Goal: Task Accomplishment & Management: Complete application form

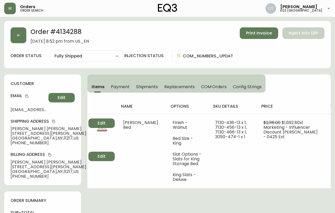
select select "FULLY_SHIPPED"
click at [14, 35] on button "button" at bounding box center [19, 35] width 16 height 16
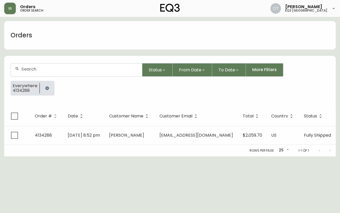
click at [44, 73] on div at bounding box center [76, 69] width 131 height 13
paste input "4134288"
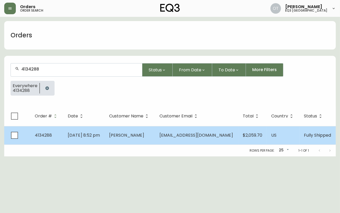
type input "4134288"
click at [77, 136] on span "[DATE] 8:52 pm" at bounding box center [84, 135] width 32 height 6
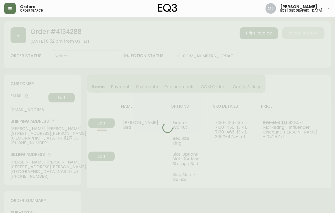
type input "Fully Shipped"
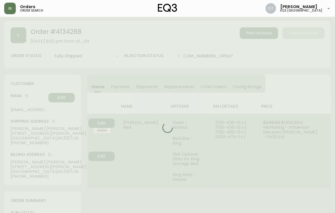
select select "FULLY_SHIPPED"
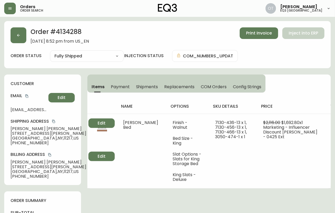
click at [63, 76] on div "customer Email [EMAIL_ADDRESS][DOMAIN_NAME] Edit Shipping Address [PERSON_NAME]…" at bounding box center [42, 130] width 77 height 111
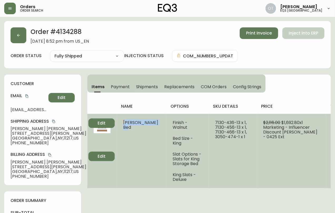
drag, startPoint x: 139, startPoint y: 127, endPoint x: 123, endPoint y: 122, distance: 15.9
click at [123, 122] on td "[PERSON_NAME] Bed" at bounding box center [142, 151] width 50 height 75
copy span "[PERSON_NAME] Bed"
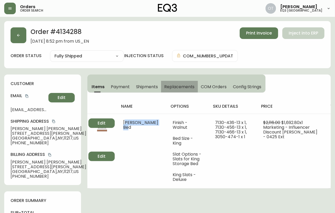
click at [164, 86] on button "Replacements" at bounding box center [179, 87] width 37 height 12
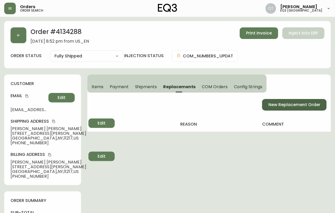
click at [283, 107] on span "New Replacement Order" at bounding box center [295, 105] width 52 height 6
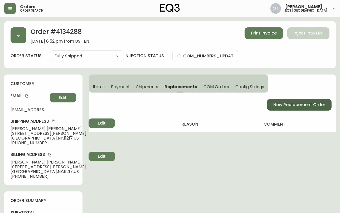
select select "FREIGHT_WHITEGLOVE"
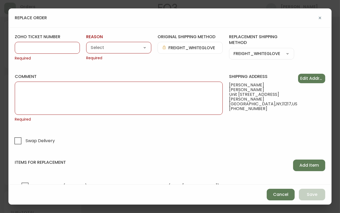
click at [49, 49] on input "zoho ticket number" at bounding box center [47, 47] width 56 height 5
paste input "#817768"
click at [24, 48] on input "#817768" at bounding box center [47, 47] width 56 height 5
type input "817768"
drag, startPoint x: 119, startPoint y: 50, endPoint x: 111, endPoint y: 48, distance: 8.2
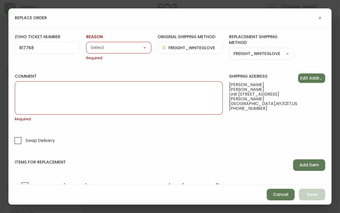
click at [118, 50] on select "Customer Related Damaged in Shipping Lost in Transit or Missing Order Manufactu…" at bounding box center [118, 48] width 65 height 8
select select "Damaged in Shipping"
click at [86, 44] on select "Customer Related Damaged in Shipping Lost in Transit or Missing Order Manufactu…" at bounding box center [118, 48] width 65 height 8
type input "Damaged in Shipping"
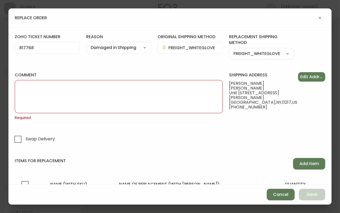
click at [75, 100] on textarea "comment" at bounding box center [118, 96] width 199 height 26
paste textarea "ORIGINAL ORDER: 4134288 | REASON FOR REPLACEMENT: DAMAGED | NOTES: CLAIM | RETU…"
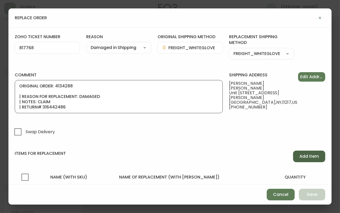
type textarea "ORIGINAL ORDER: 4134288 | REASON FOR REPLACEMENT: DAMAGED | NOTES: CLAIM | RETU…"
click at [307, 156] on span "Add Item" at bounding box center [308, 157] width 19 height 6
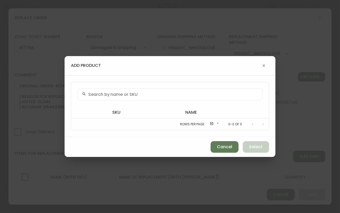
click at [84, 94] on icon at bounding box center [84, 94] width 4 height 4
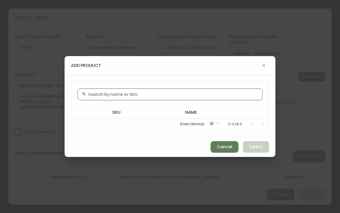
paste input "[PHONE_NUMBER]"
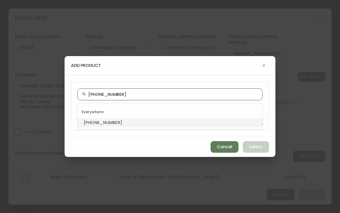
click at [102, 121] on span "[PHONE_NUMBER]" at bounding box center [103, 123] width 38 height 6
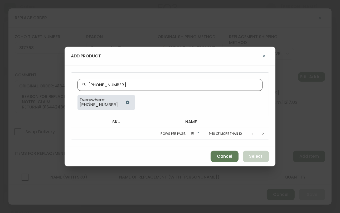
click at [91, 86] on input "[PHONE_NUMBER]" at bounding box center [173, 84] width 170 height 5
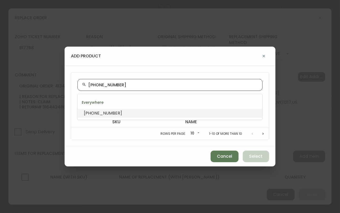
click at [90, 85] on input "[PHONE_NUMBER]" at bounding box center [173, 84] width 170 height 5
click at [101, 113] on span "[PHONE_NUMBER]" at bounding box center [103, 113] width 38 height 6
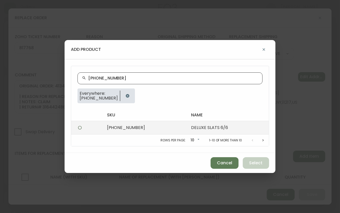
type input "[PHONE_NUMBER]"
click at [123, 128] on td "[PHONE_NUMBER]" at bounding box center [145, 127] width 84 height 13
radio input "true"
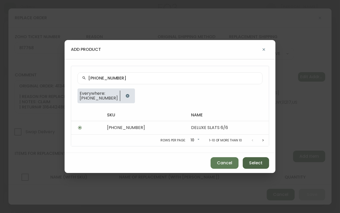
click at [256, 163] on span "Select" at bounding box center [255, 163] width 13 height 6
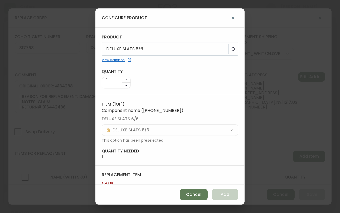
scroll to position [29, 0]
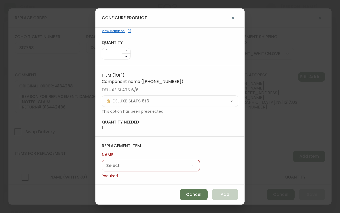
click at [143, 166] on select "[PERSON_NAME] Bed" at bounding box center [151, 166] width 98 height 8
select select "cmdfb71sl1qi10194agyi4pwr"
click at [102, 168] on select "[PERSON_NAME] Bed" at bounding box center [151, 166] width 98 height 8
type input "[PERSON_NAME] Bed"
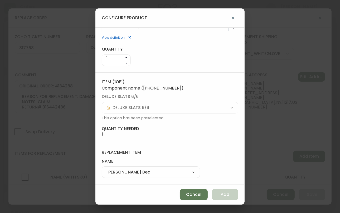
scroll to position [22, 0]
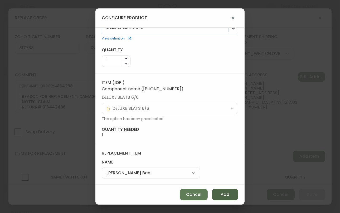
click at [221, 196] on span "Add" at bounding box center [225, 195] width 9 height 6
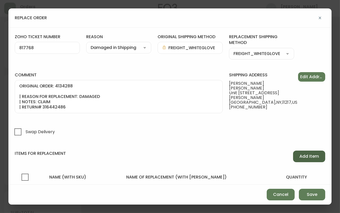
click at [300, 157] on span "Add Item" at bounding box center [308, 157] width 19 height 6
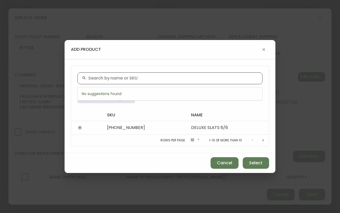
click at [105, 78] on input "text" at bounding box center [173, 78] width 170 height 5
paste input "[PHONE_NUMBER]"
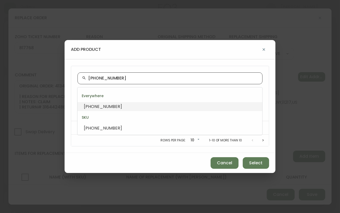
click at [99, 106] on span "[PHONE_NUMBER]" at bounding box center [103, 106] width 38 height 6
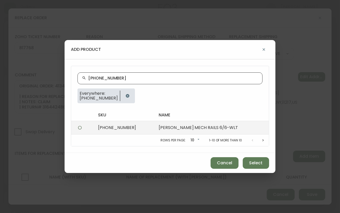
type input "[PHONE_NUMBER]"
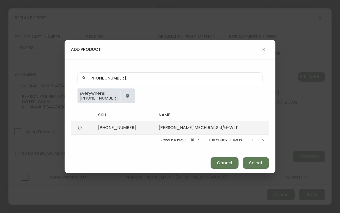
click at [101, 126] on td "[PHONE_NUMBER]" at bounding box center [124, 127] width 61 height 13
radio input "true"
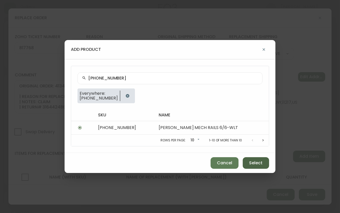
click at [255, 163] on span "Select" at bounding box center [255, 163] width 13 height 6
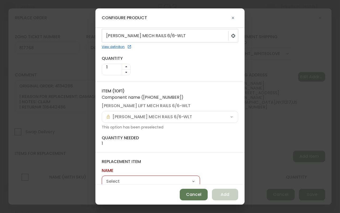
scroll to position [29, 0]
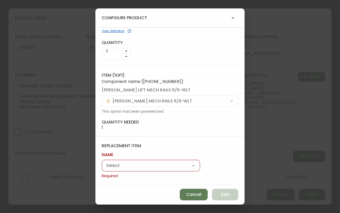
drag, startPoint x: 139, startPoint y: 166, endPoint x: 136, endPoint y: 167, distance: 3.8
click at [139, 166] on select "[PERSON_NAME] Bed" at bounding box center [151, 166] width 98 height 8
select select "cmdfb71sl1qi10194agyi4pwr"
click at [102, 168] on select "[PERSON_NAME] Bed" at bounding box center [151, 166] width 98 height 8
type input "[PERSON_NAME] Bed"
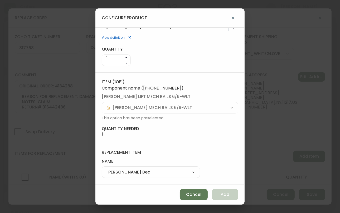
scroll to position [22, 0]
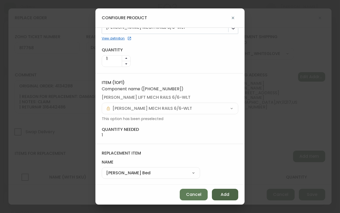
click at [231, 191] on button "Add" at bounding box center [225, 195] width 26 height 12
select select
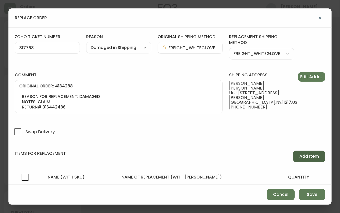
click at [302, 156] on span "Add Item" at bounding box center [308, 157] width 19 height 6
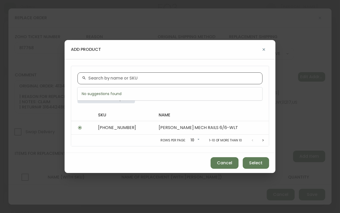
click at [104, 77] on input "text" at bounding box center [173, 78] width 170 height 5
paste input "[PHONE_NUMBER]"
type input "[PHONE_NUMBER]"
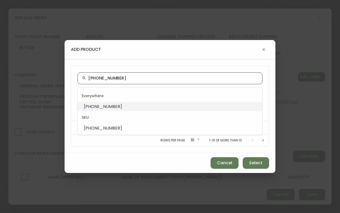
click at [101, 104] on span "[PHONE_NUMBER]" at bounding box center [103, 106] width 38 height 6
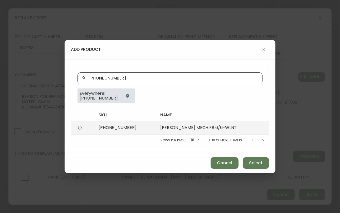
click at [103, 126] on td "[PHONE_NUMBER]" at bounding box center [125, 127] width 62 height 13
radio input "true"
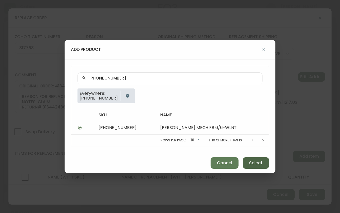
click at [256, 162] on span "Select" at bounding box center [255, 163] width 13 height 6
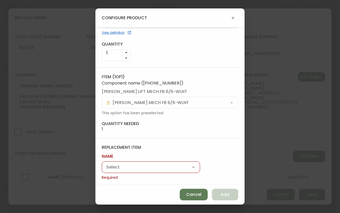
scroll to position [29, 0]
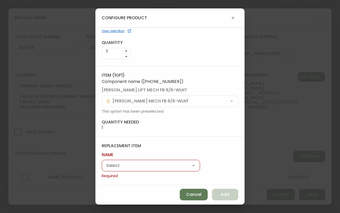
click at [140, 162] on select "[PERSON_NAME] Bed" at bounding box center [151, 166] width 98 height 8
select select "cmdfb71sl1qi10194agyi4pwr"
click at [102, 168] on select "[PERSON_NAME] Bed" at bounding box center [151, 166] width 98 height 8
type input "[PERSON_NAME] Bed"
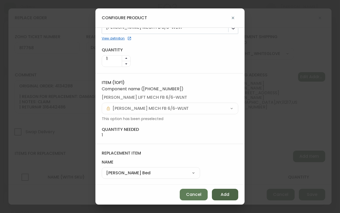
click at [222, 193] on span "Add" at bounding box center [225, 195] width 9 height 6
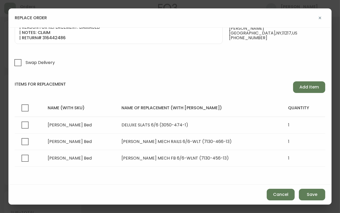
scroll to position [70, 0]
click at [300, 87] on span "Add Item" at bounding box center [308, 87] width 19 height 6
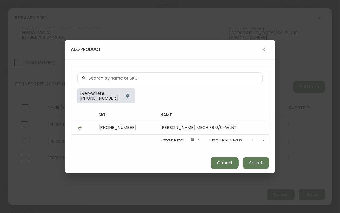
click at [97, 79] on input "text" at bounding box center [173, 78] width 170 height 5
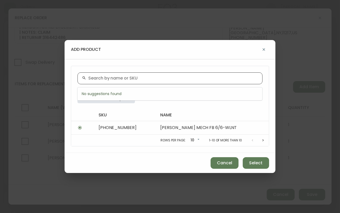
paste input "[PHONE_NUMBER]"
type input "[PHONE_NUMBER]"
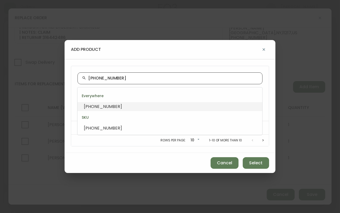
click at [104, 107] on span "[PHONE_NUMBER]" at bounding box center [103, 106] width 38 height 6
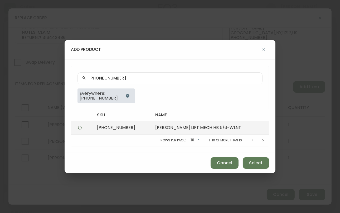
click at [132, 125] on td "[PHONE_NUMBER]" at bounding box center [122, 127] width 58 height 13
radio input "true"
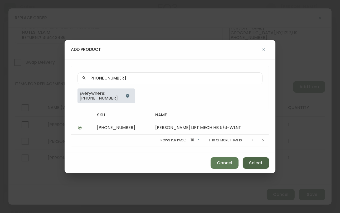
click at [257, 163] on span "Select" at bounding box center [255, 163] width 13 height 6
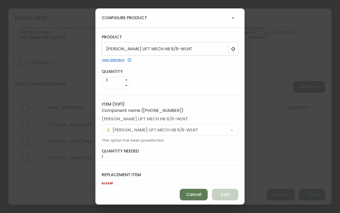
scroll to position [29, 0]
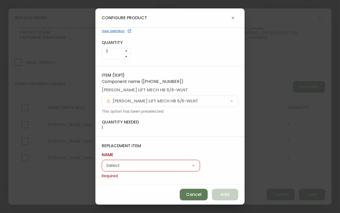
click at [142, 167] on select "[PERSON_NAME] Bed" at bounding box center [151, 166] width 98 height 8
select select "cmdfb71sl1qi10194agyi4pwr"
click at [102, 168] on select "[PERSON_NAME] Bed" at bounding box center [151, 166] width 98 height 8
type input "[PERSON_NAME] Bed"
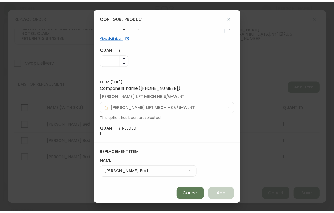
scroll to position [22, 0]
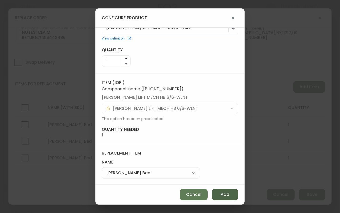
click at [222, 196] on span "Add" at bounding box center [225, 195] width 9 height 6
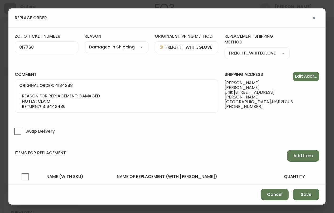
scroll to position [0, 0]
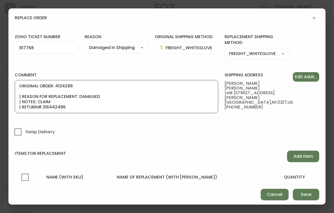
click at [36, 101] on textarea "ORIGINAL ORDER: 4134288 | REASON FOR REPLACEMENT: DAMAGED | NOTES: CLAIM | RETU…" at bounding box center [116, 96] width 194 height 26
click at [114, 102] on textarea "ORIGINAL ORDER: 4134288 | REASON FOR REPLACEMENT: DAMAGED | NOTES: RXO TO KEEP …" at bounding box center [116, 96] width 194 height 26
click at [213, 109] on textarea "ORIGINAL ORDER: 4134288 | REASON FOR REPLACEMENT: DAMAGED | NOTES: RXO TO KEEP …" at bounding box center [116, 96] width 194 height 26
drag, startPoint x: 36, startPoint y: 106, endPoint x: 10, endPoint y: 69, distance: 45.2
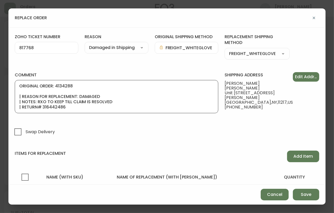
click at [10, 69] on div "zoho ticket number 817768 reason Damaged in Shipping Customer Related Damaged i…" at bounding box center [166, 105] width 317 height 157
type textarea "ORIGINAL ORDER: 4134288 | REASON FOR REPLACEMENT: DAMAGED | NOTES: RXO TO KEEP …"
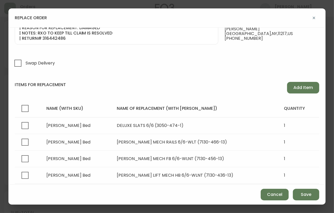
scroll to position [86, 0]
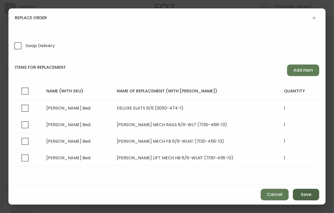
click at [304, 194] on span "Save" at bounding box center [305, 195] width 11 height 6
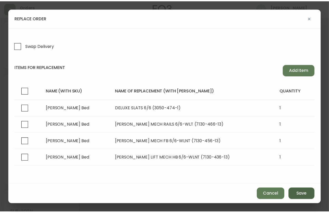
scroll to position [20, 0]
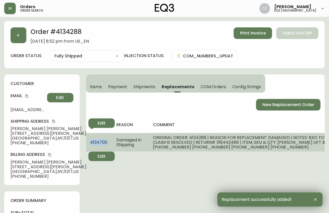
drag, startPoint x: 90, startPoint y: 140, endPoint x: 108, endPoint y: 142, distance: 17.5
click at [108, 142] on td "4134700" at bounding box center [99, 142] width 26 height 19
copy span "4134700"
